Goal: Information Seeking & Learning: Learn about a topic

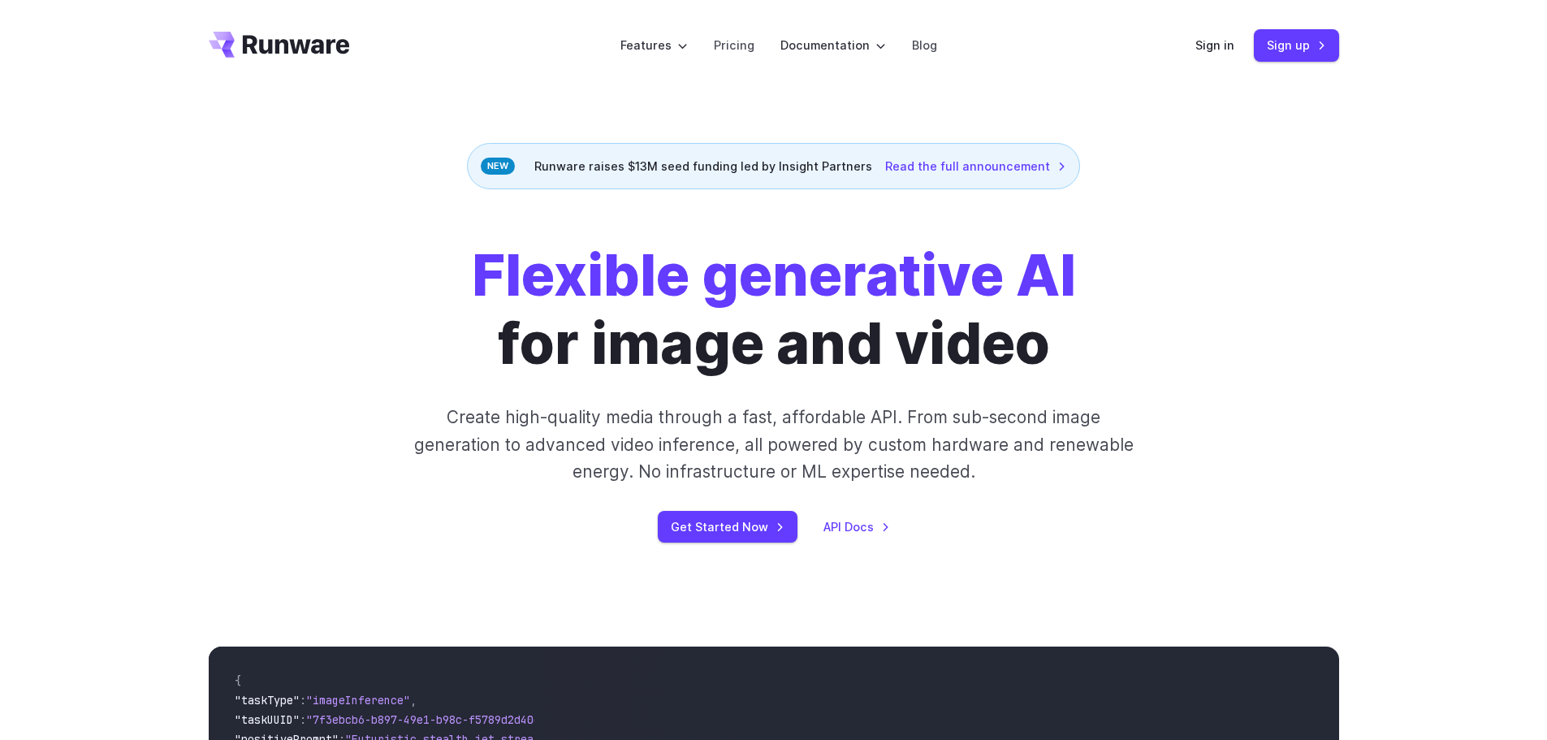
click at [257, 53] on icon "Go to /" at bounding box center [296, 44] width 107 height 19
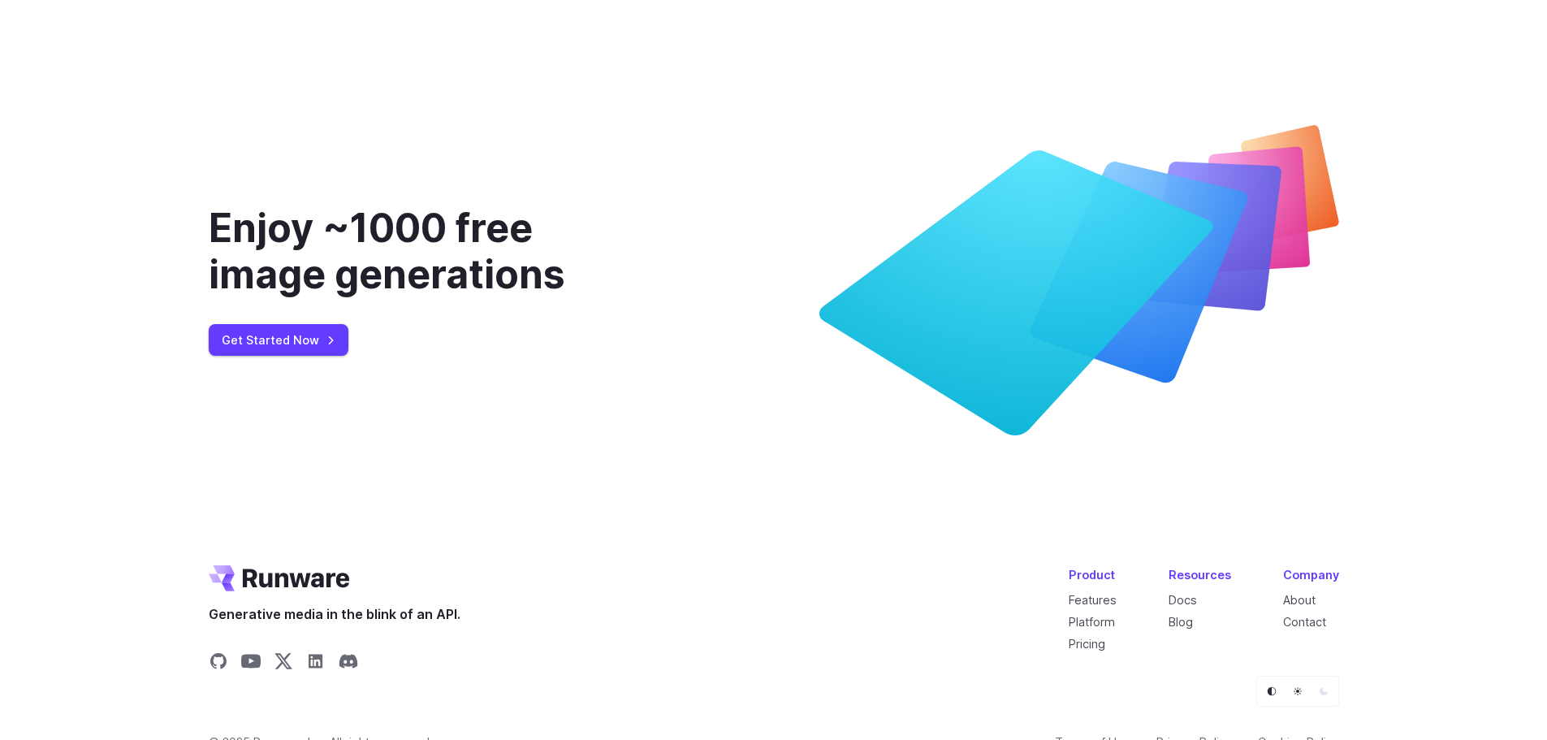
scroll to position [6242, 0]
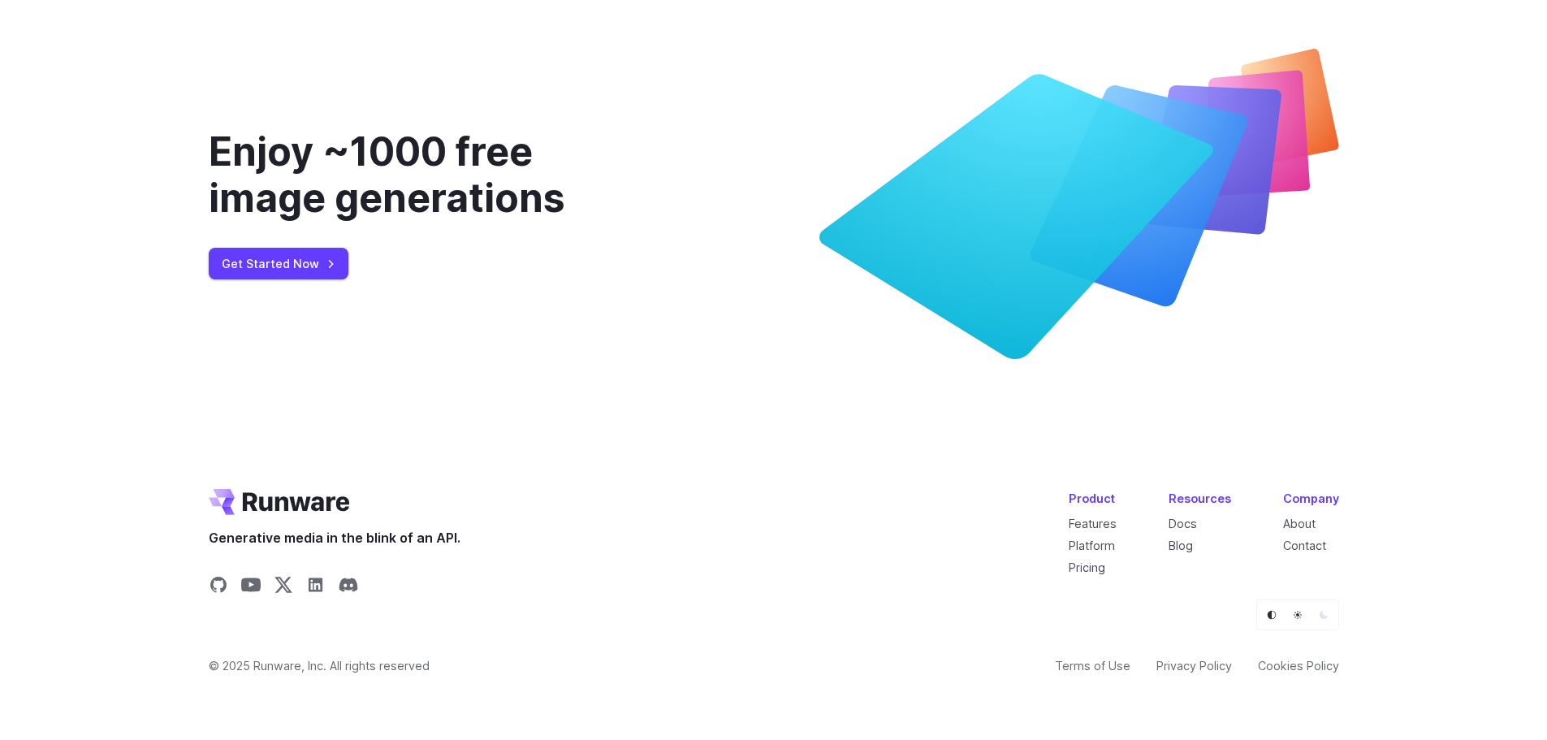
click at [398, 146] on div "Enjoy ~1000 free image generations" at bounding box center [430, 174] width 442 height 93
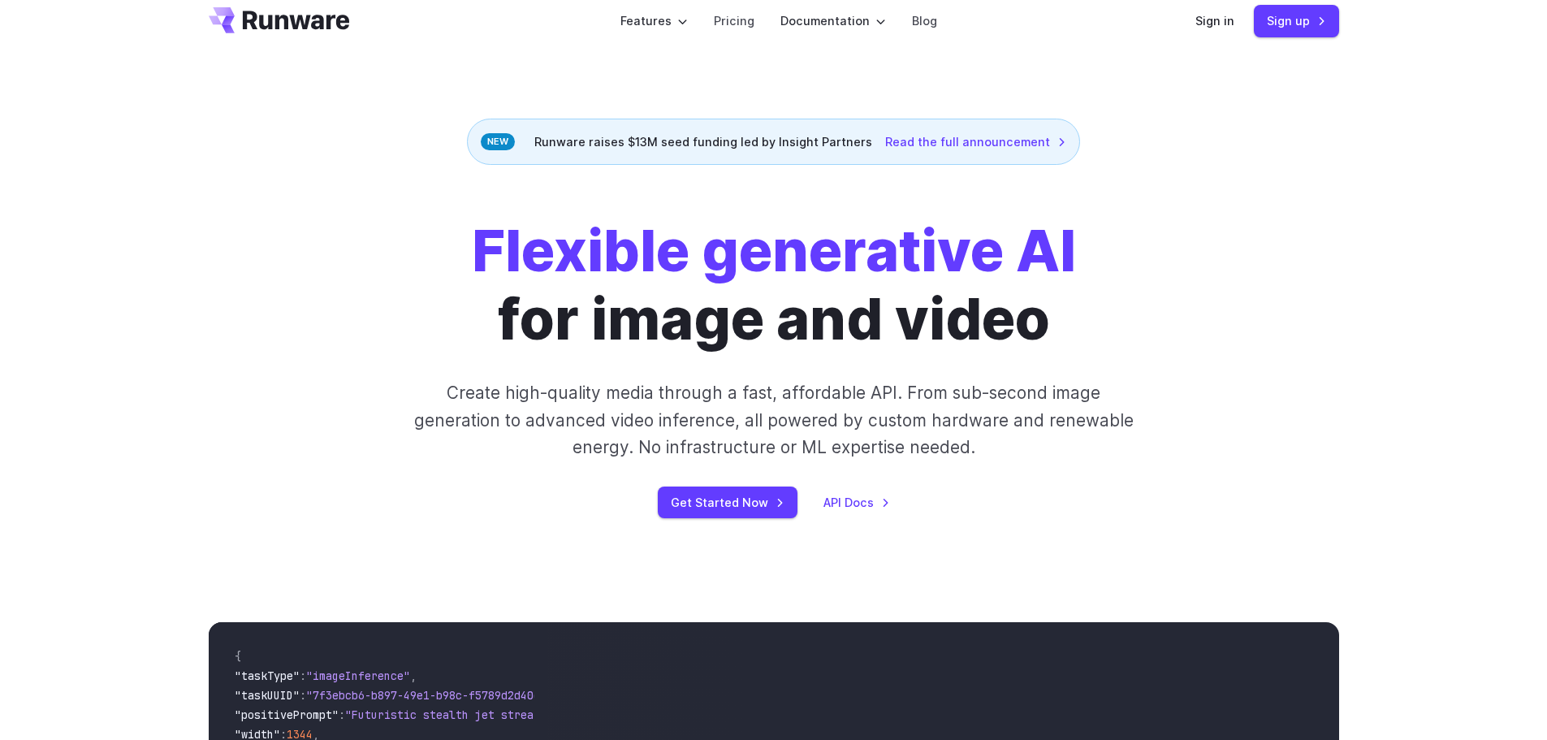
scroll to position [0, 0]
